Goal: Transaction & Acquisition: Purchase product/service

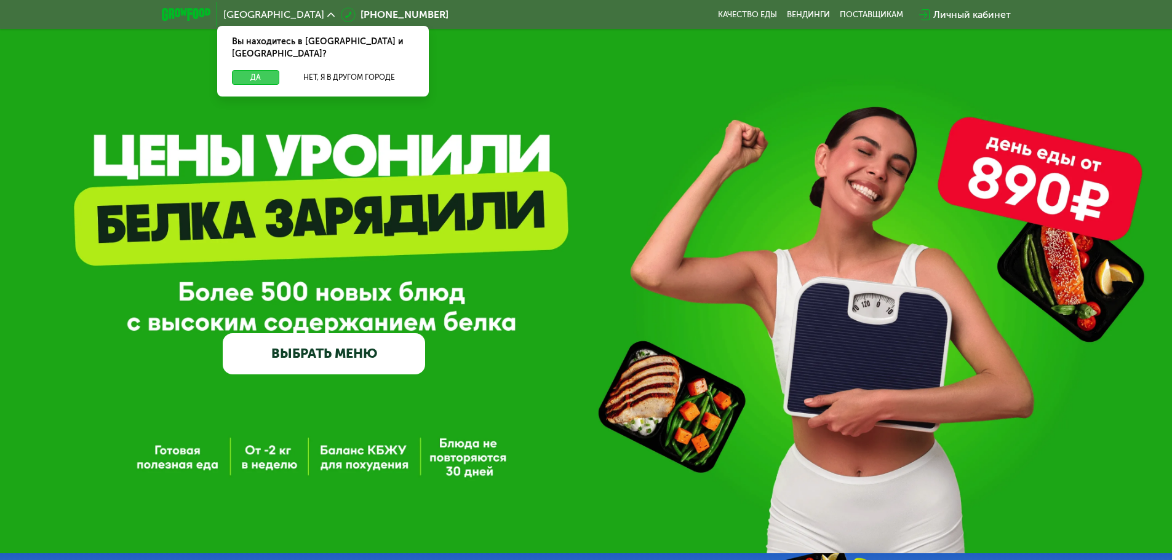
click at [255, 70] on button "Да" at bounding box center [255, 77] width 47 height 15
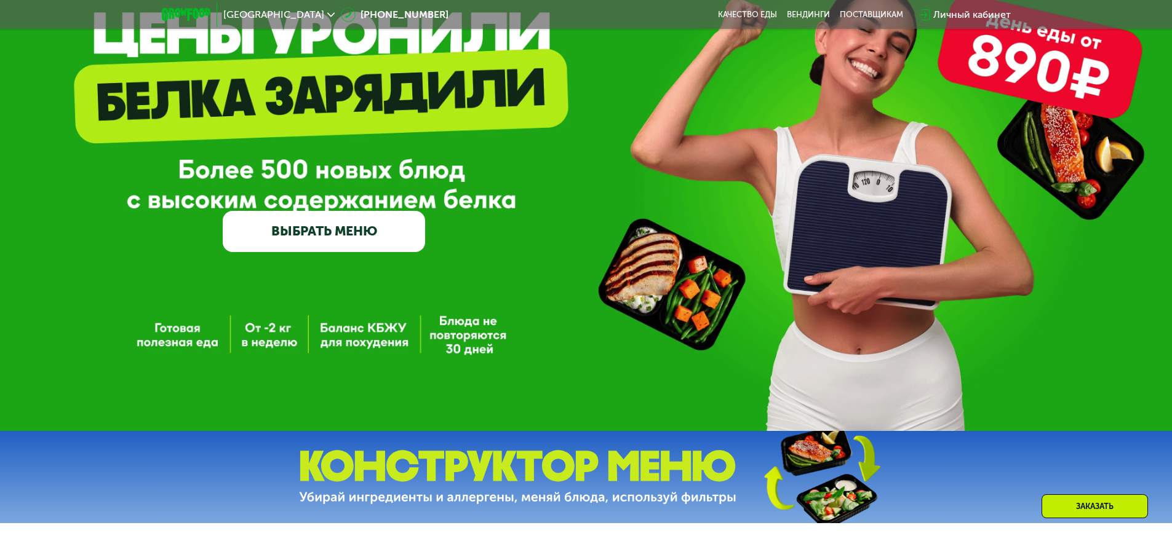
scroll to position [123, 0]
click at [303, 225] on link "ВЫБРАТЬ МЕНЮ" at bounding box center [324, 230] width 202 height 41
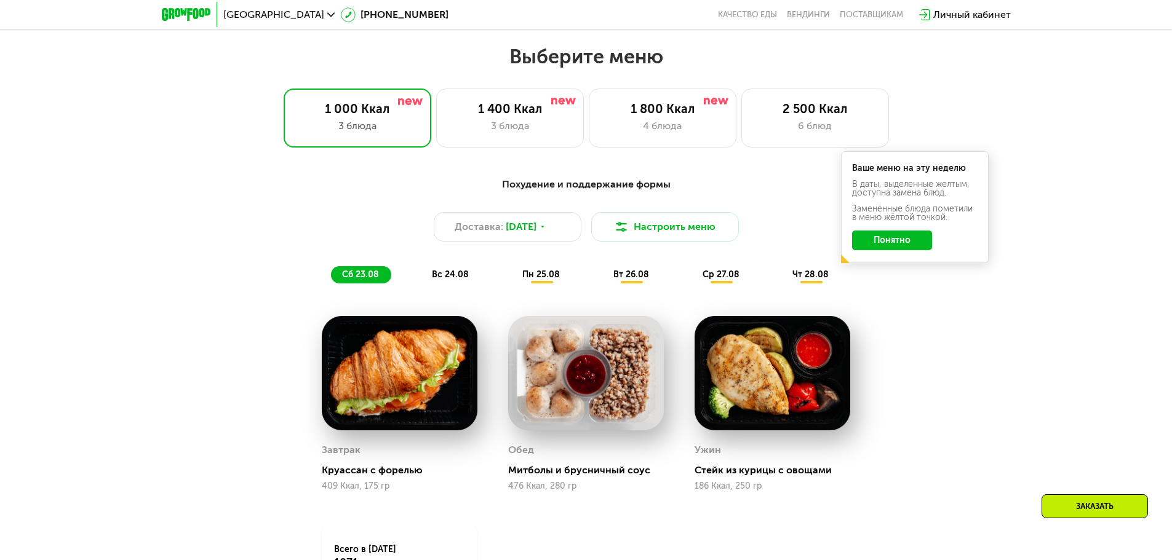
scroll to position [664, 0]
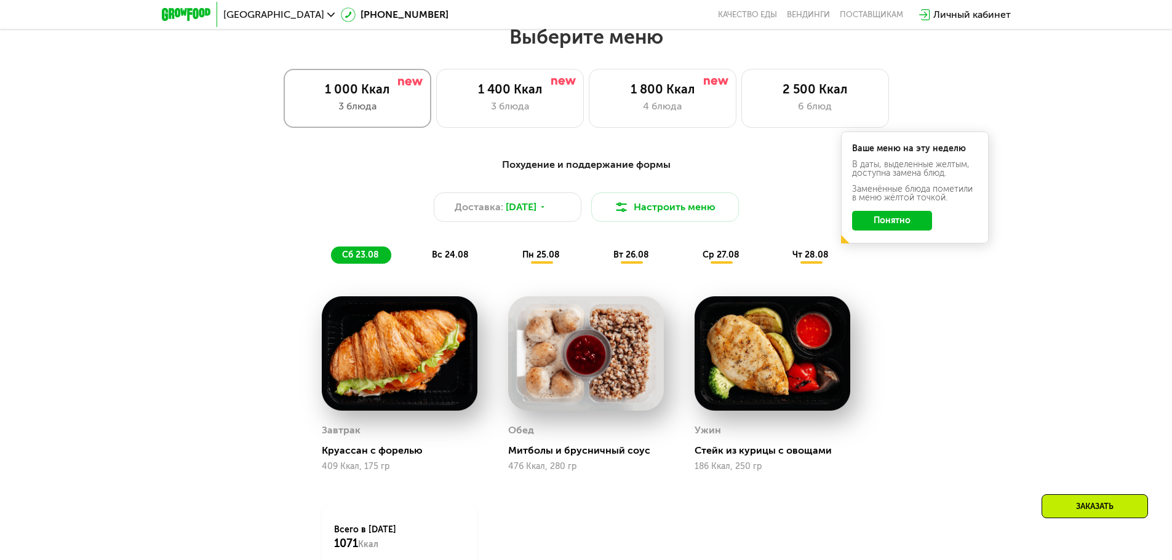
click at [364, 97] on div "1 000 Ккал" at bounding box center [358, 89] width 122 height 15
click at [895, 230] on button "Понятно" at bounding box center [892, 221] width 80 height 20
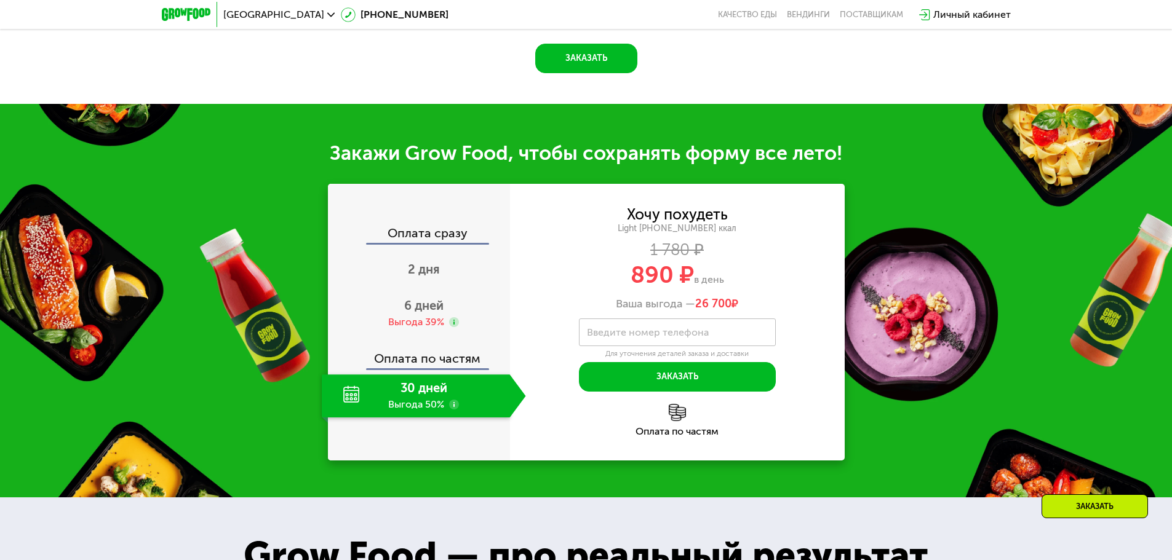
scroll to position [1280, 0]
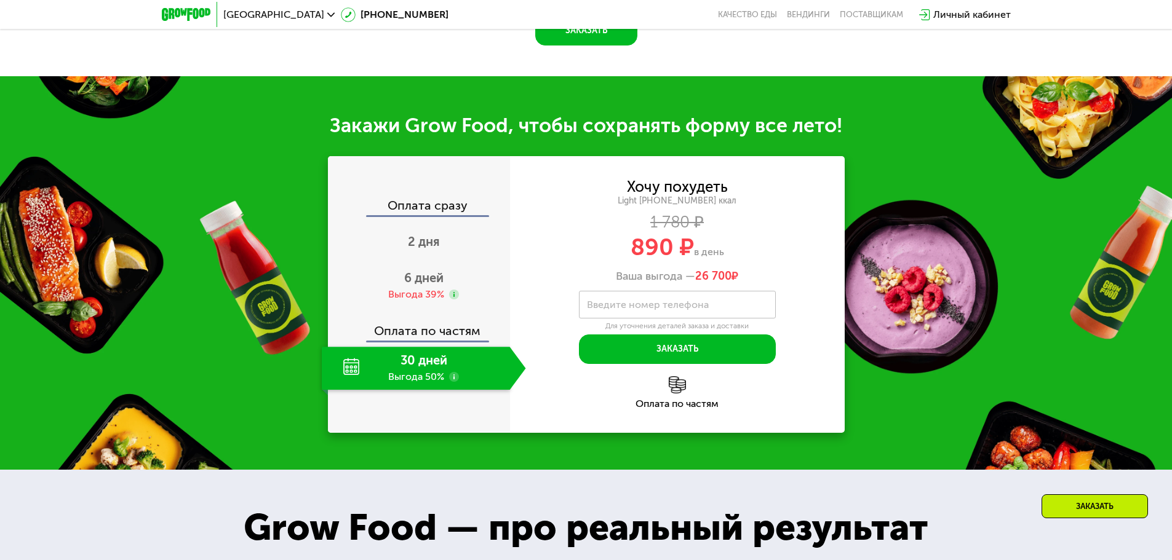
click at [423, 372] on div "30 дней Выгода 50%" at bounding box center [416, 368] width 188 height 43
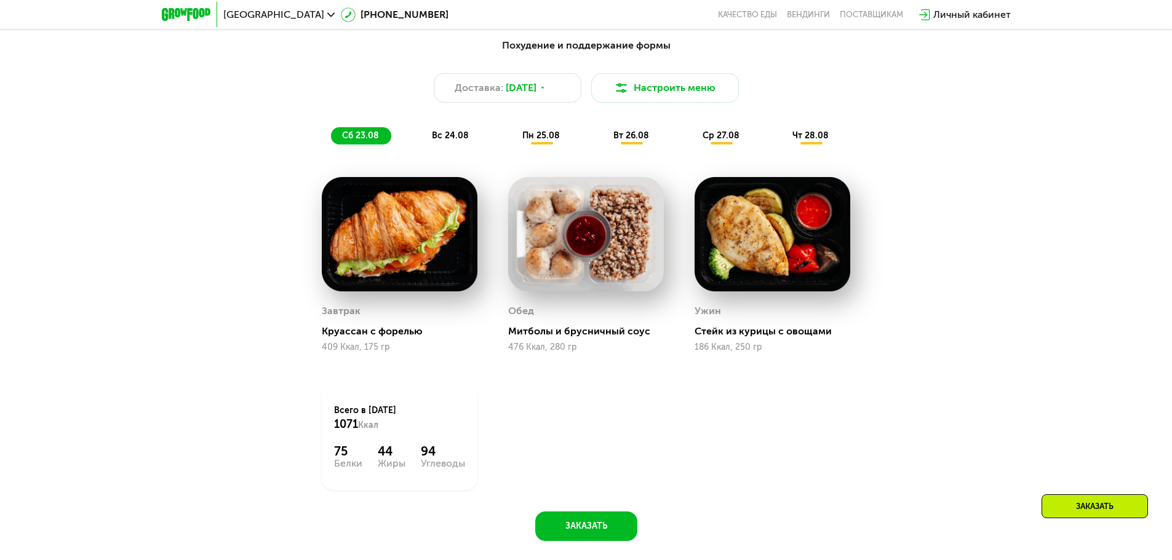
scroll to position [800, 0]
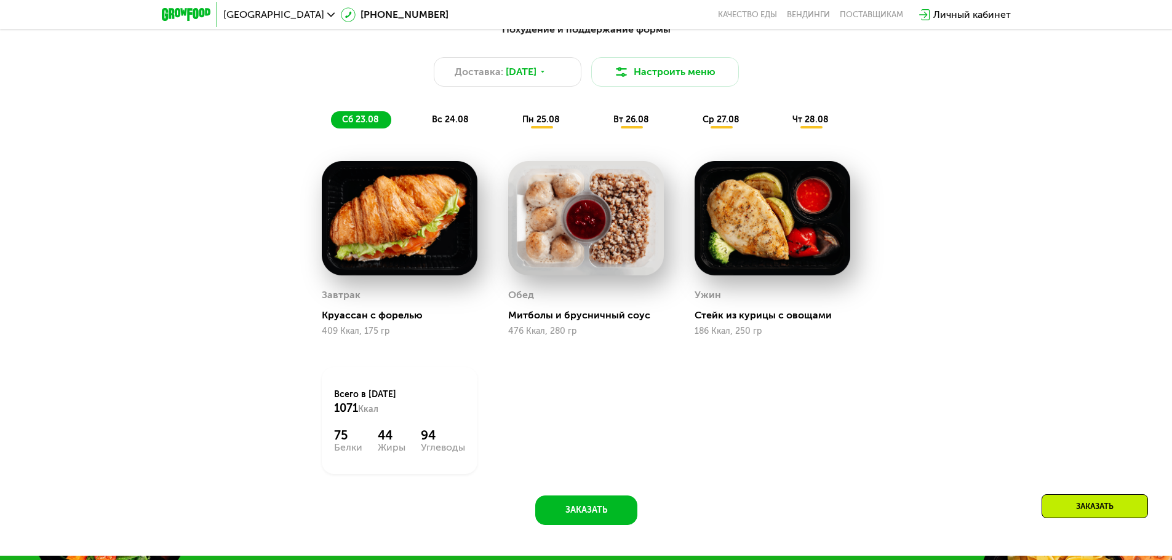
click at [462, 124] on span "вс 24.08" at bounding box center [450, 119] width 37 height 10
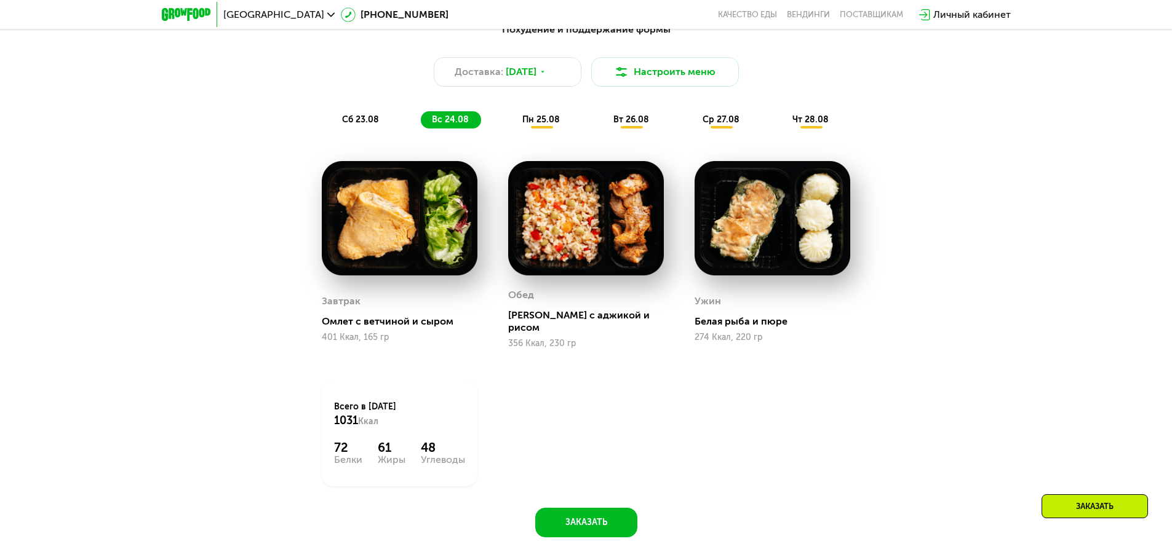
click at [541, 125] on span "пн 25.08" at bounding box center [541, 119] width 38 height 10
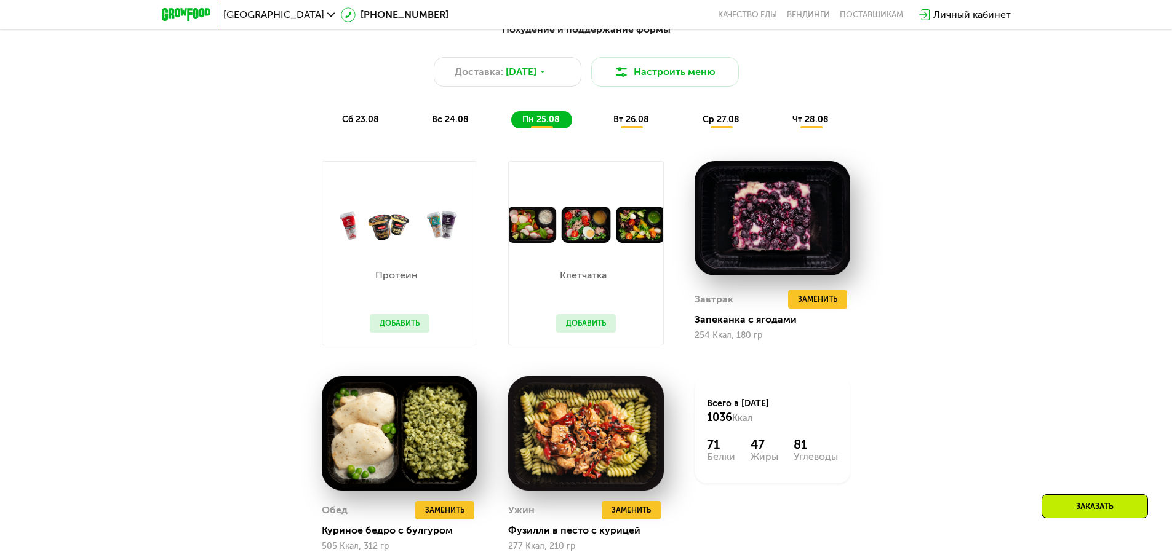
click at [691, 129] on div "вт 26.08" at bounding box center [721, 119] width 60 height 17
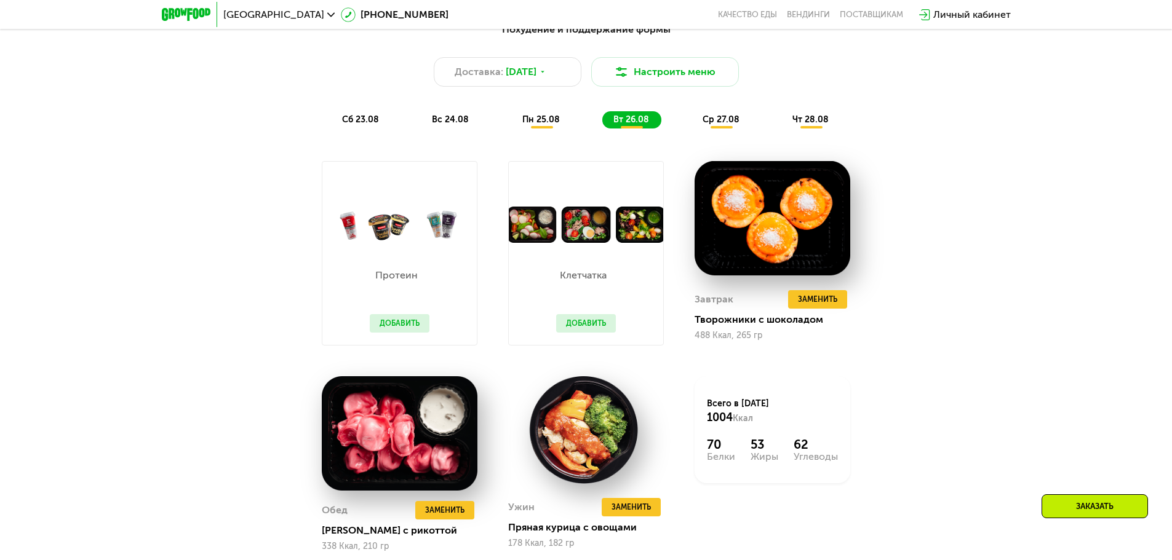
click at [376, 125] on span "сб 23.08" at bounding box center [360, 119] width 37 height 10
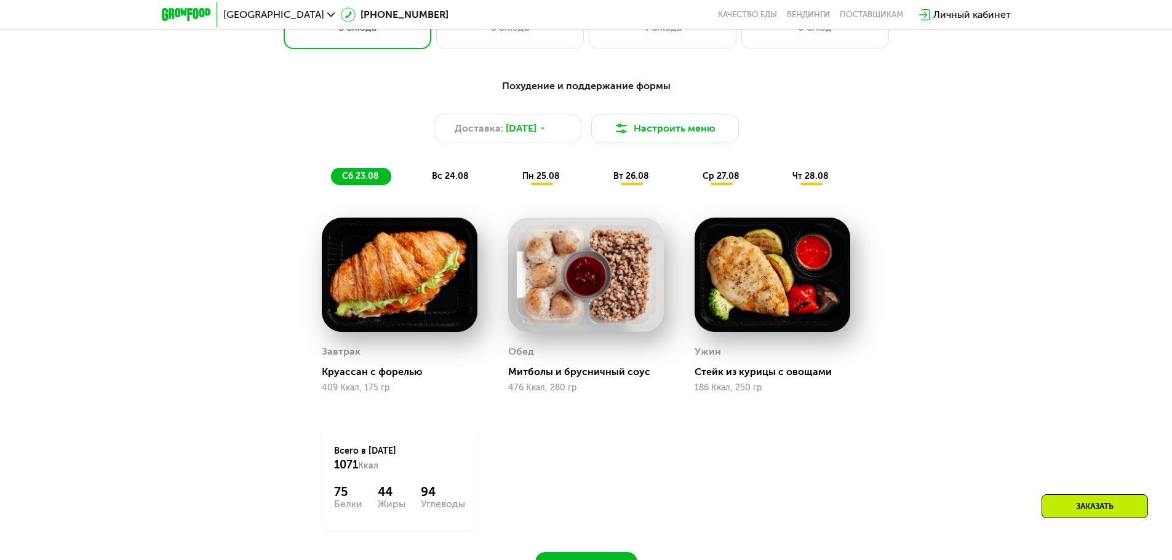
scroll to position [738, 0]
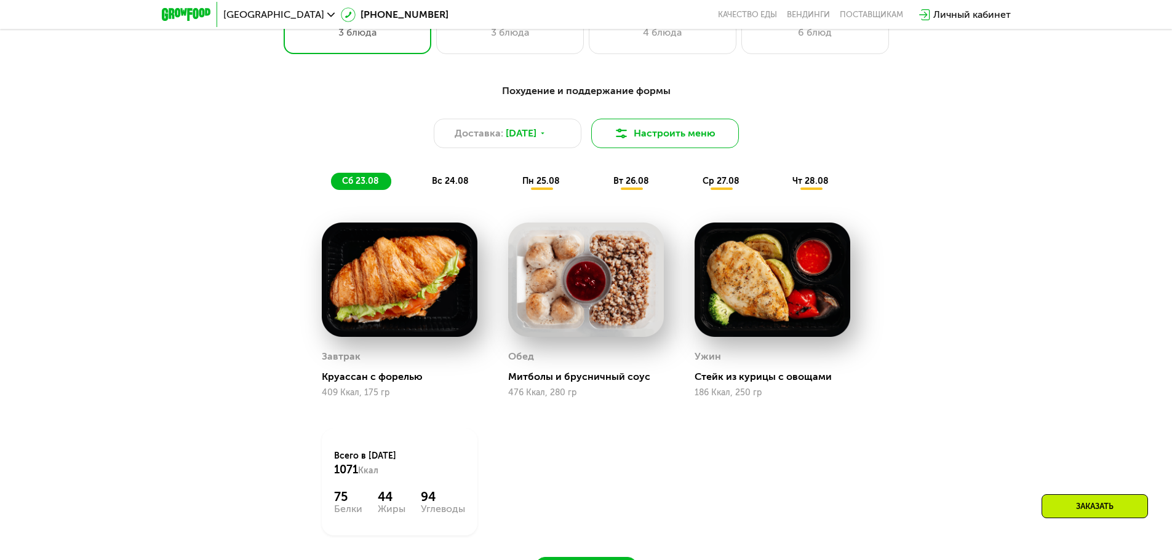
click at [653, 133] on button "Настроить меню" at bounding box center [665, 134] width 148 height 30
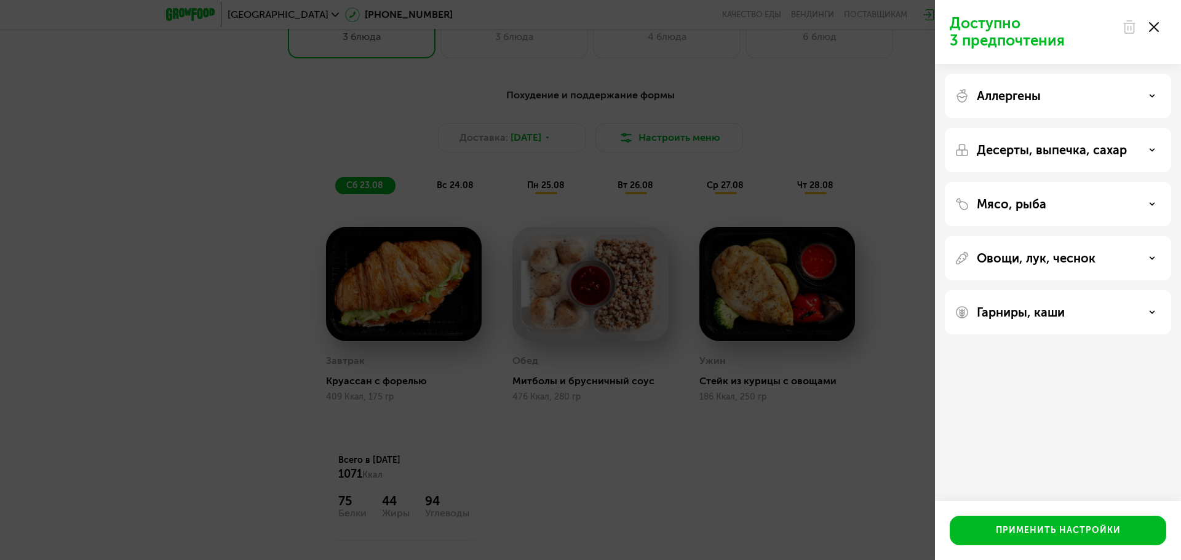
click at [1155, 26] on use at bounding box center [1154, 27] width 10 height 10
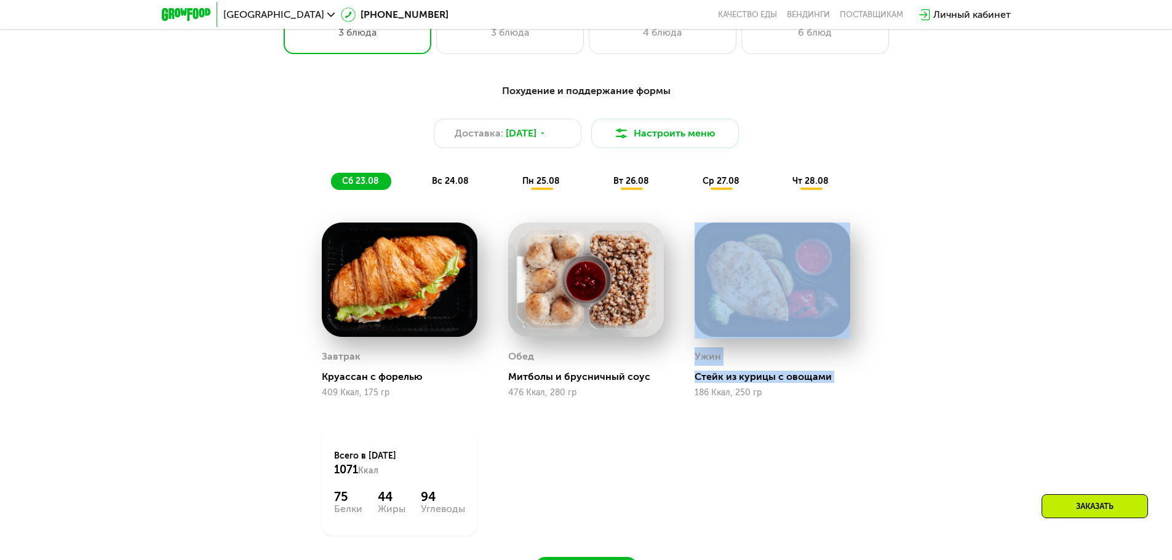
drag, startPoint x: 690, startPoint y: 450, endPoint x: 690, endPoint y: 339, distance: 111.3
click at [0, 0] on div "Завтрак [PERSON_NAME] с форелью 409 Ккал, 175 гр Обед Митболы и брусничный соус…" at bounding box center [0, 0] width 0 height 0
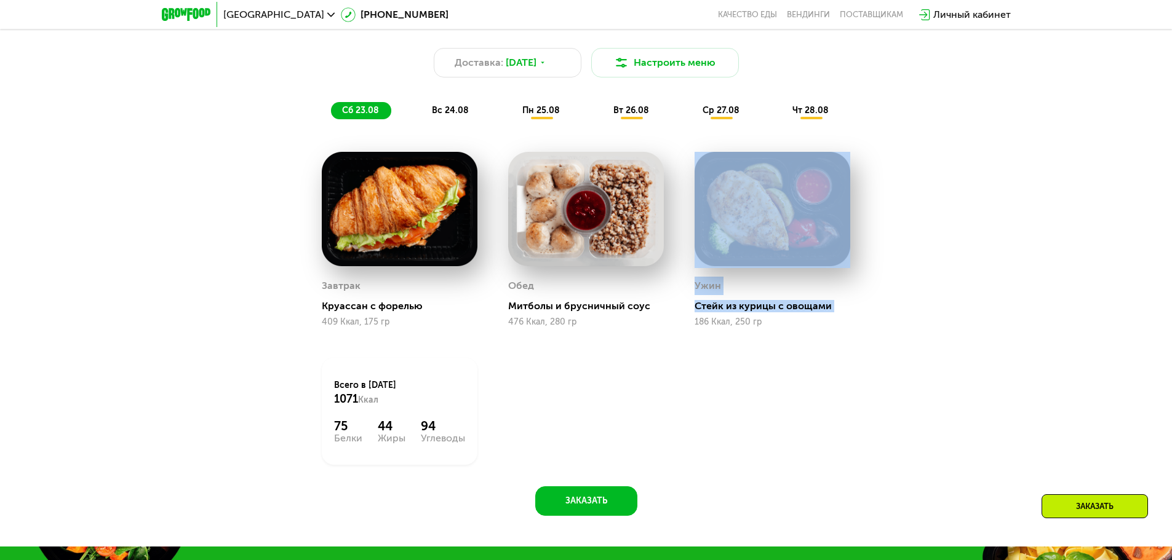
scroll to position [923, 0]
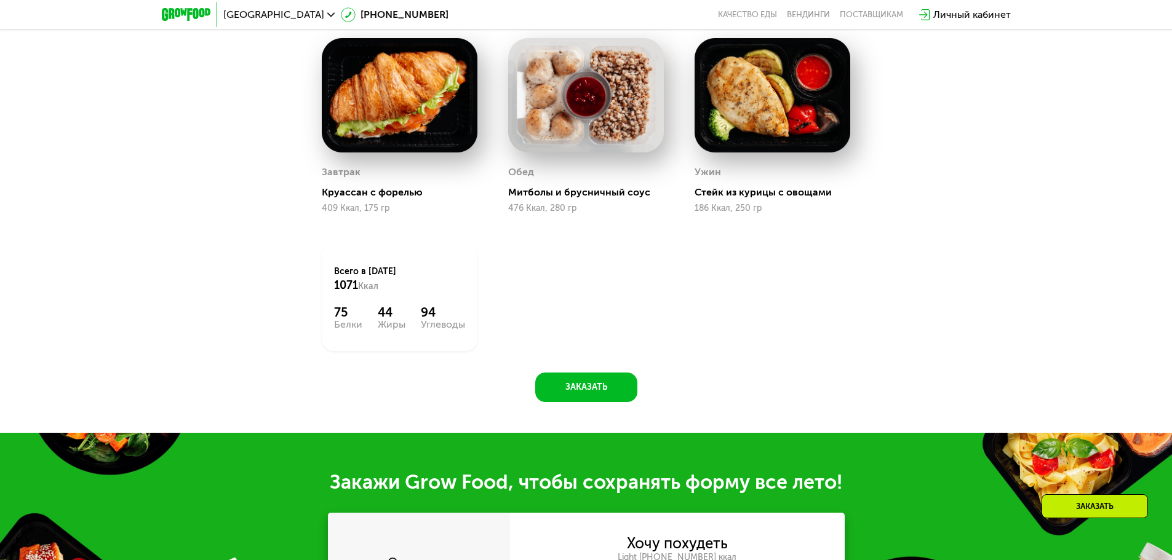
click at [268, 360] on div "Похудение и поддержание формы Доставка: [DATE] Настроить меню сб 23.08 вс 24.08…" at bounding box center [586, 147] width 758 height 511
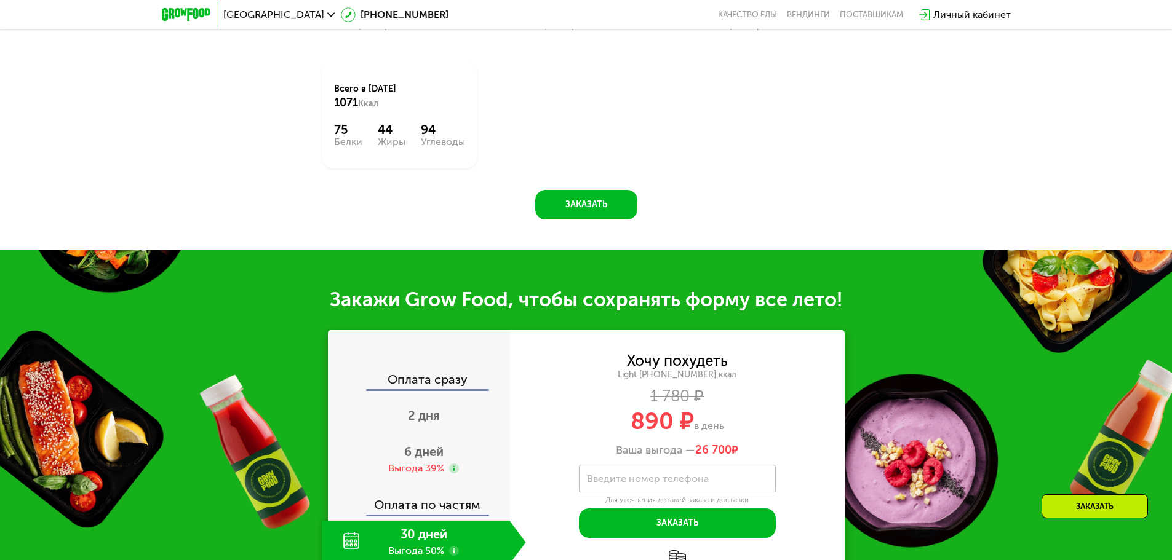
scroll to position [1107, 0]
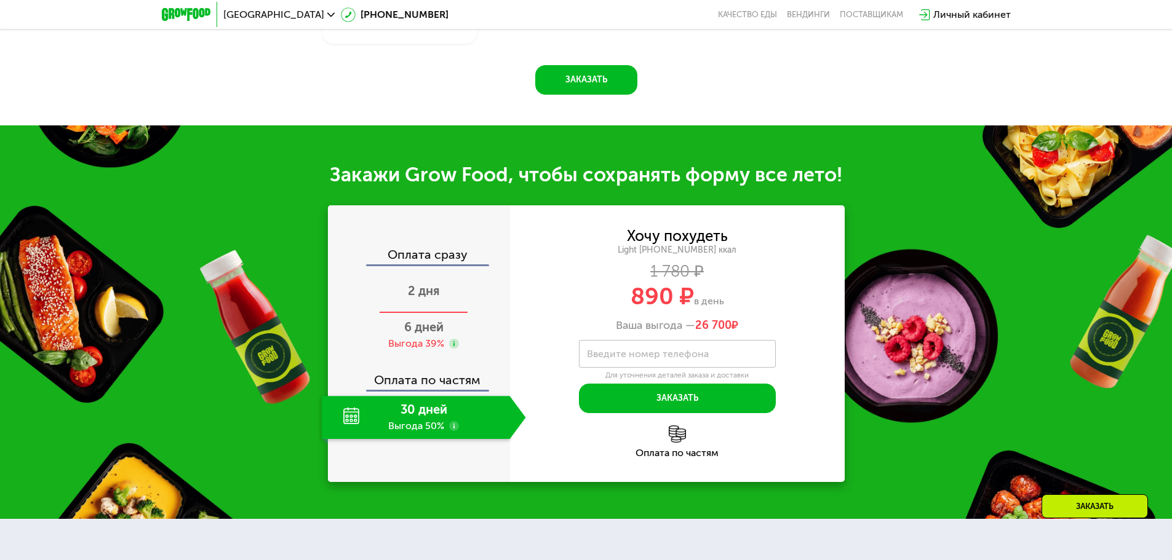
click at [425, 296] on span "2 дня" at bounding box center [424, 291] width 32 height 15
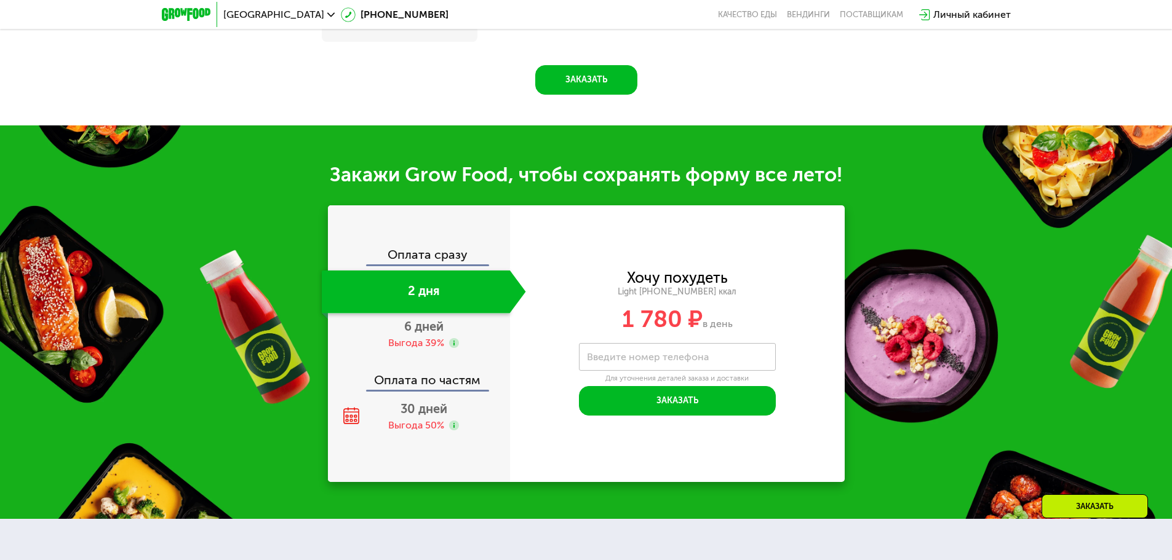
scroll to position [1230, 0]
click at [423, 335] on span "6 дней" at bounding box center [423, 327] width 39 height 15
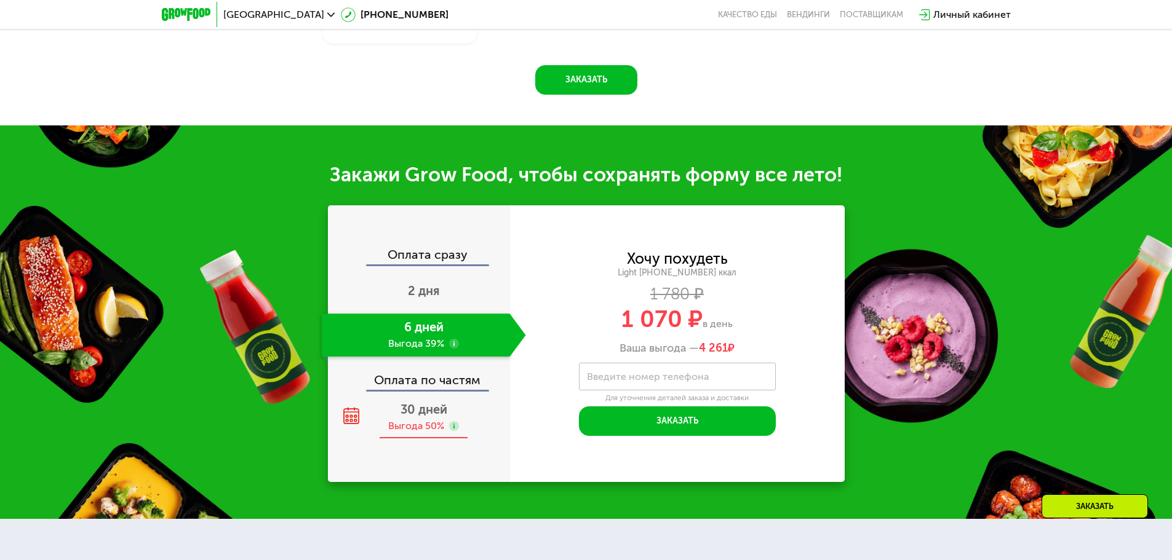
click at [426, 415] on span "30 дней" at bounding box center [423, 409] width 47 height 15
